Goal: Information Seeking & Learning: Understand process/instructions

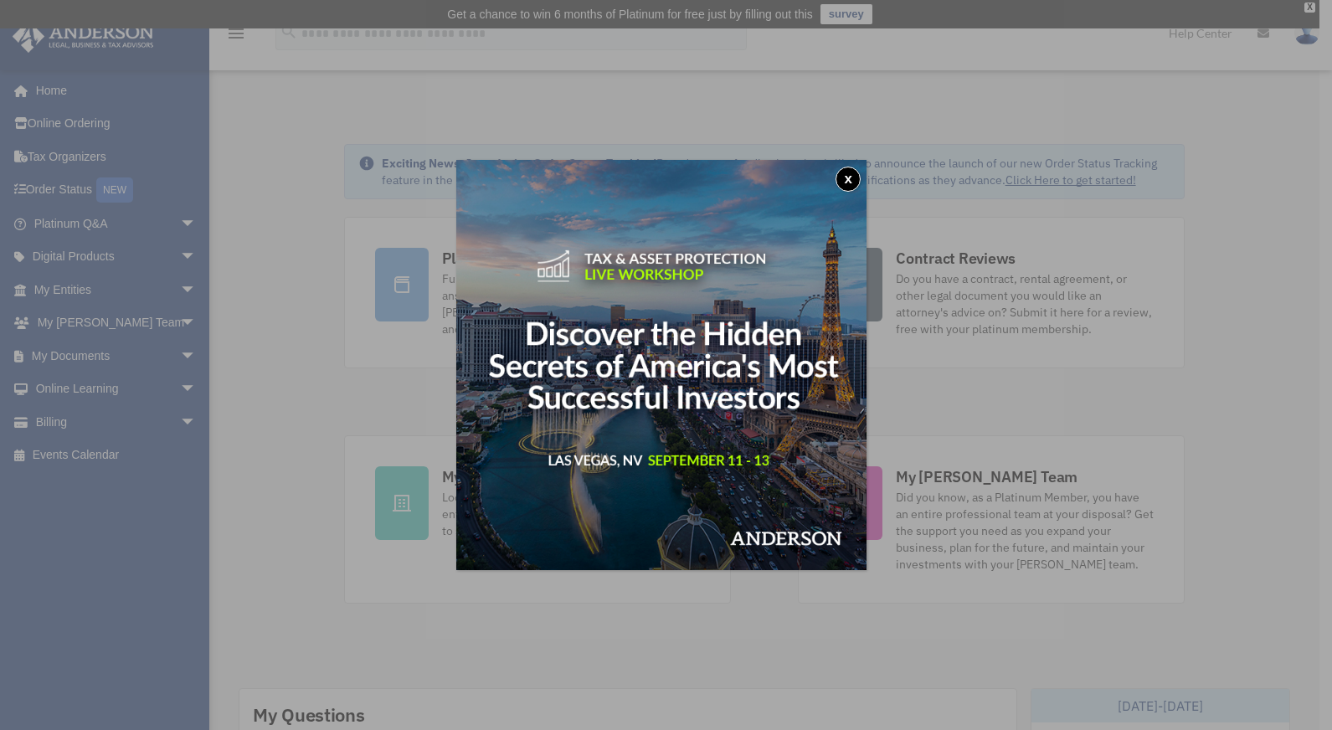
click at [853, 173] on button "x" at bounding box center [848, 179] width 25 height 25
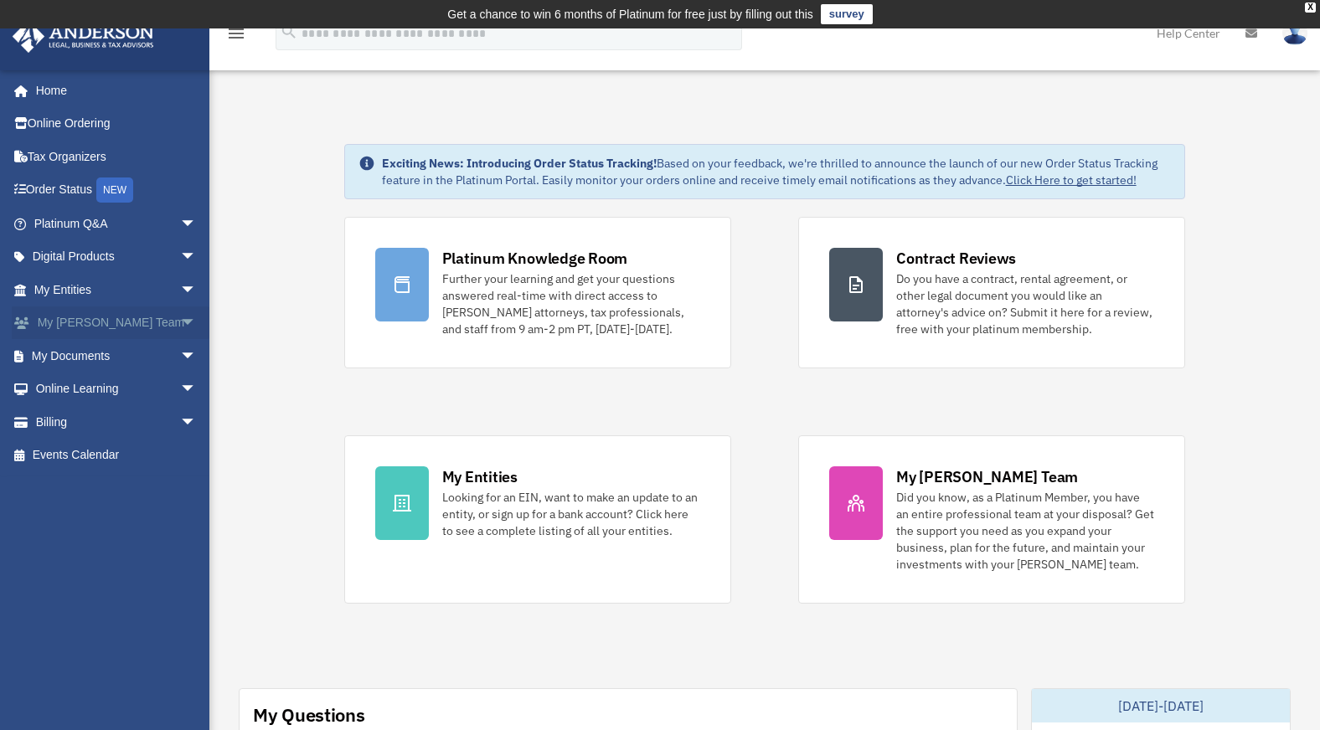
click at [180, 319] on span "arrow_drop_down" at bounding box center [197, 324] width 34 height 34
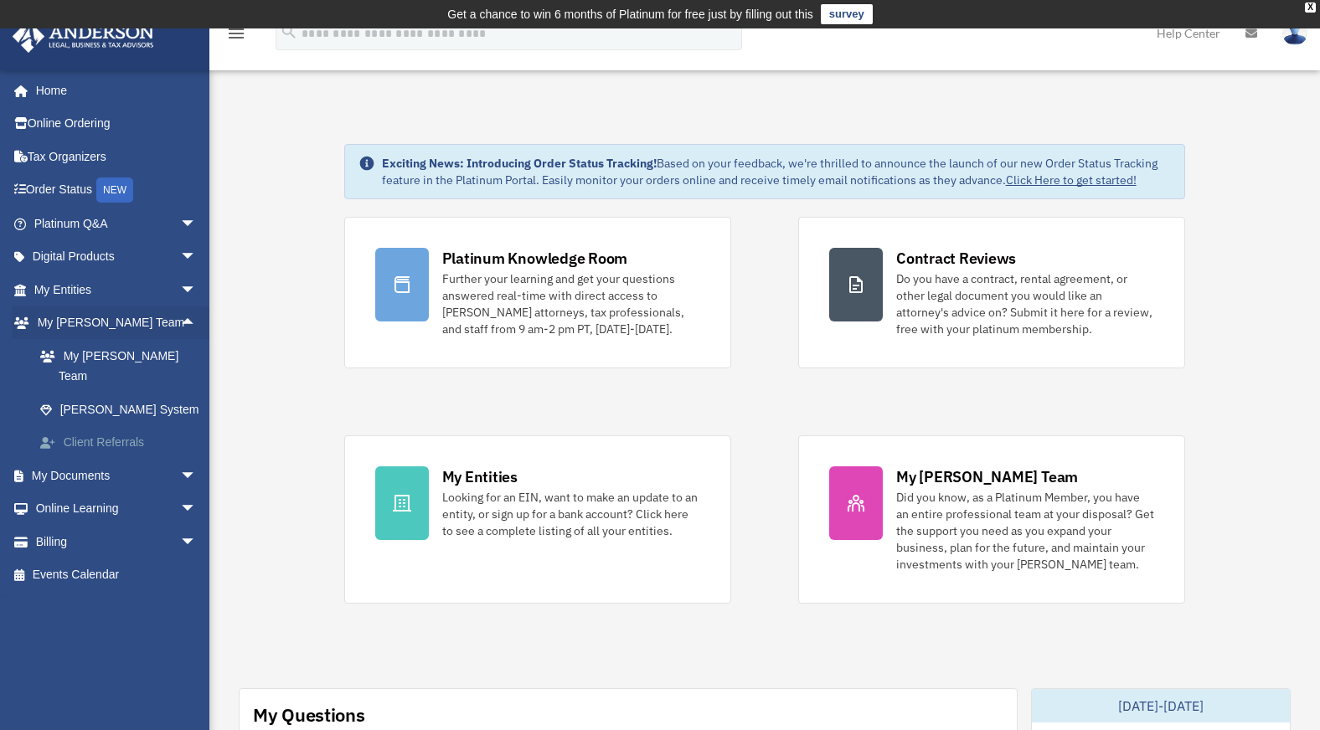
click at [110, 426] on link "Client Referrals" at bounding box center [122, 443] width 198 height 34
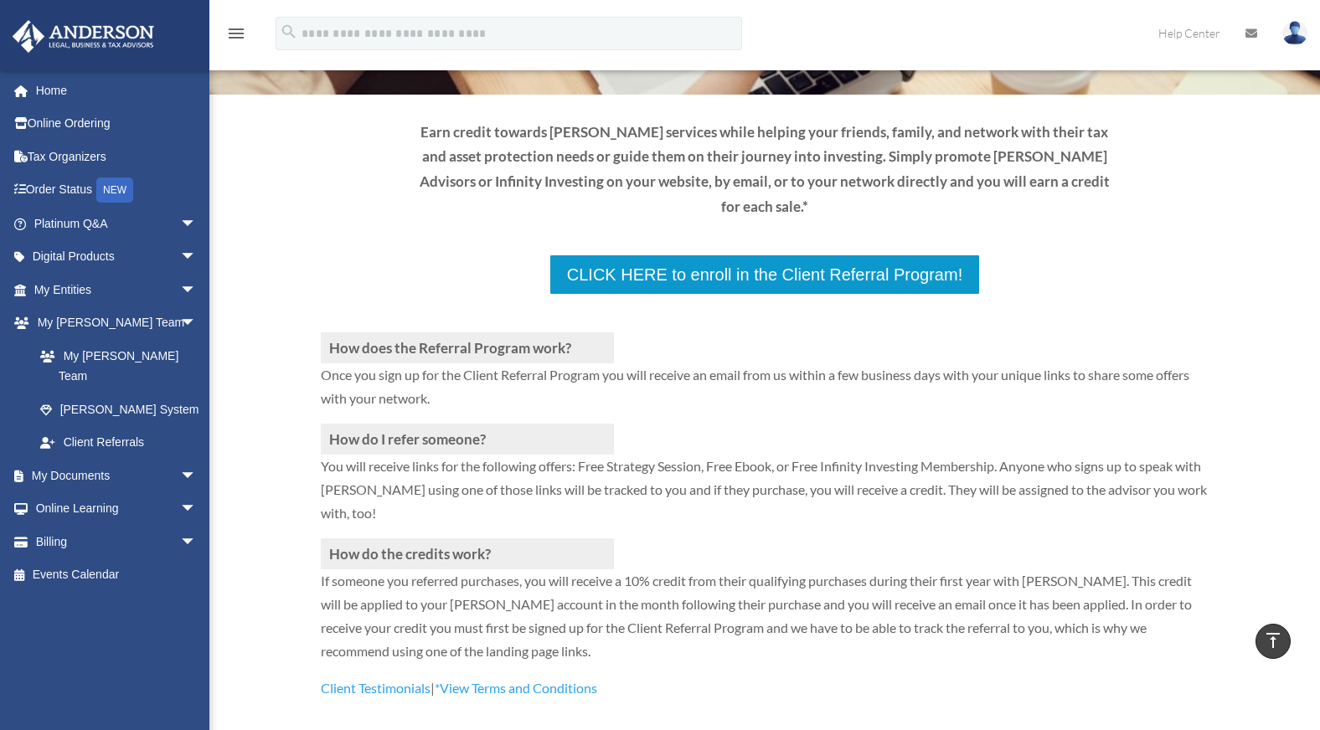
scroll to position [168, 0]
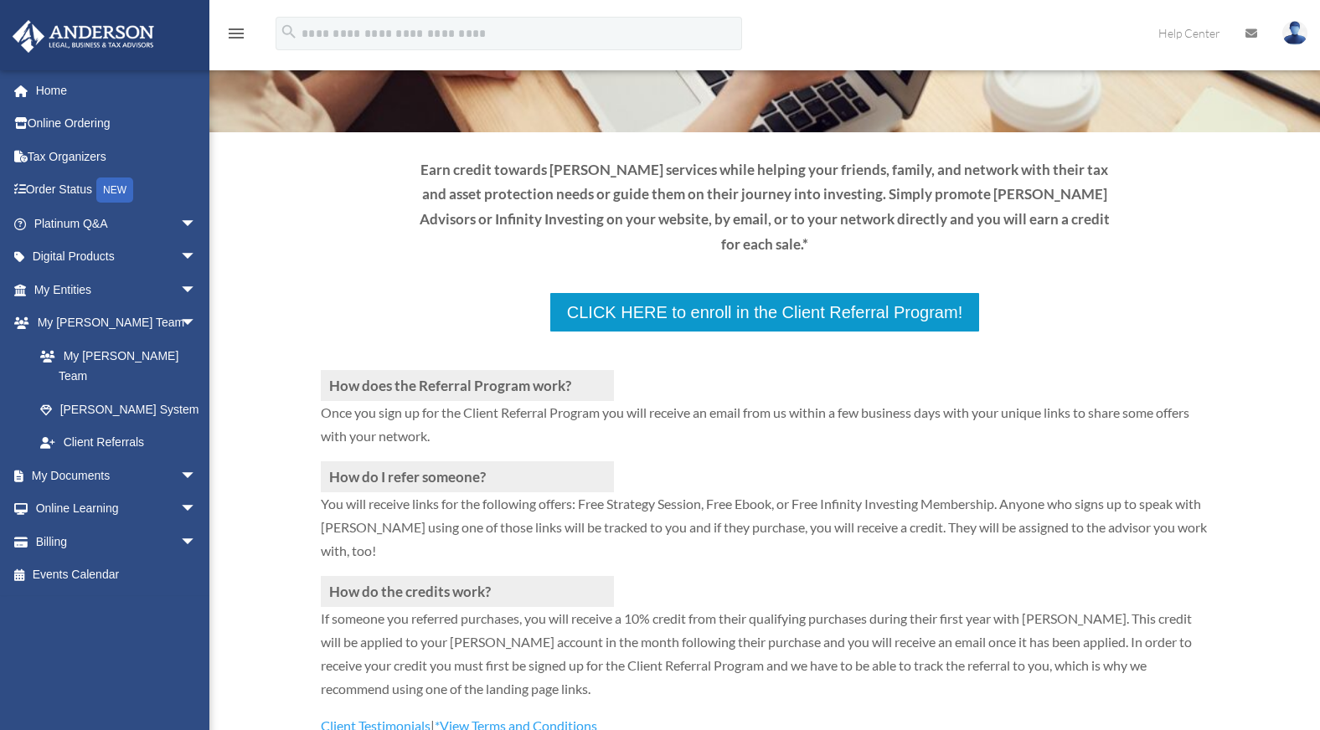
click at [322, 291] on div "CLICK HERE to enroll in the Client Referral Program!" at bounding box center [765, 312] width 889 height 42
